Goal: Find specific page/section: Find specific page/section

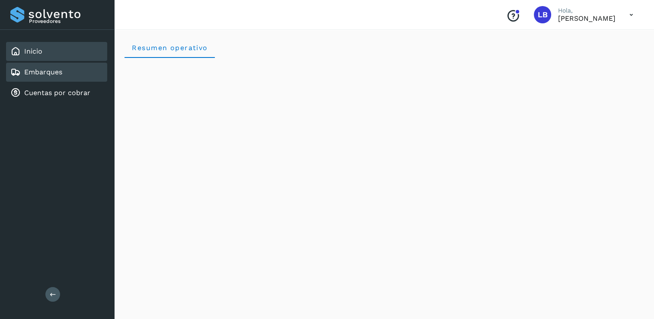
click at [70, 72] on div "Embarques" at bounding box center [56, 72] width 101 height 19
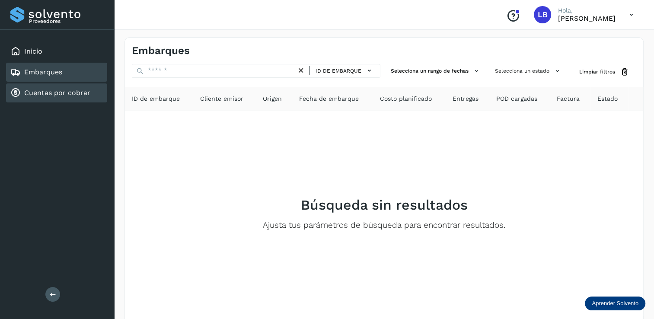
click at [65, 92] on link "Cuentas por cobrar" at bounding box center [57, 93] width 66 height 8
